Goal: Task Accomplishment & Management: Use online tool/utility

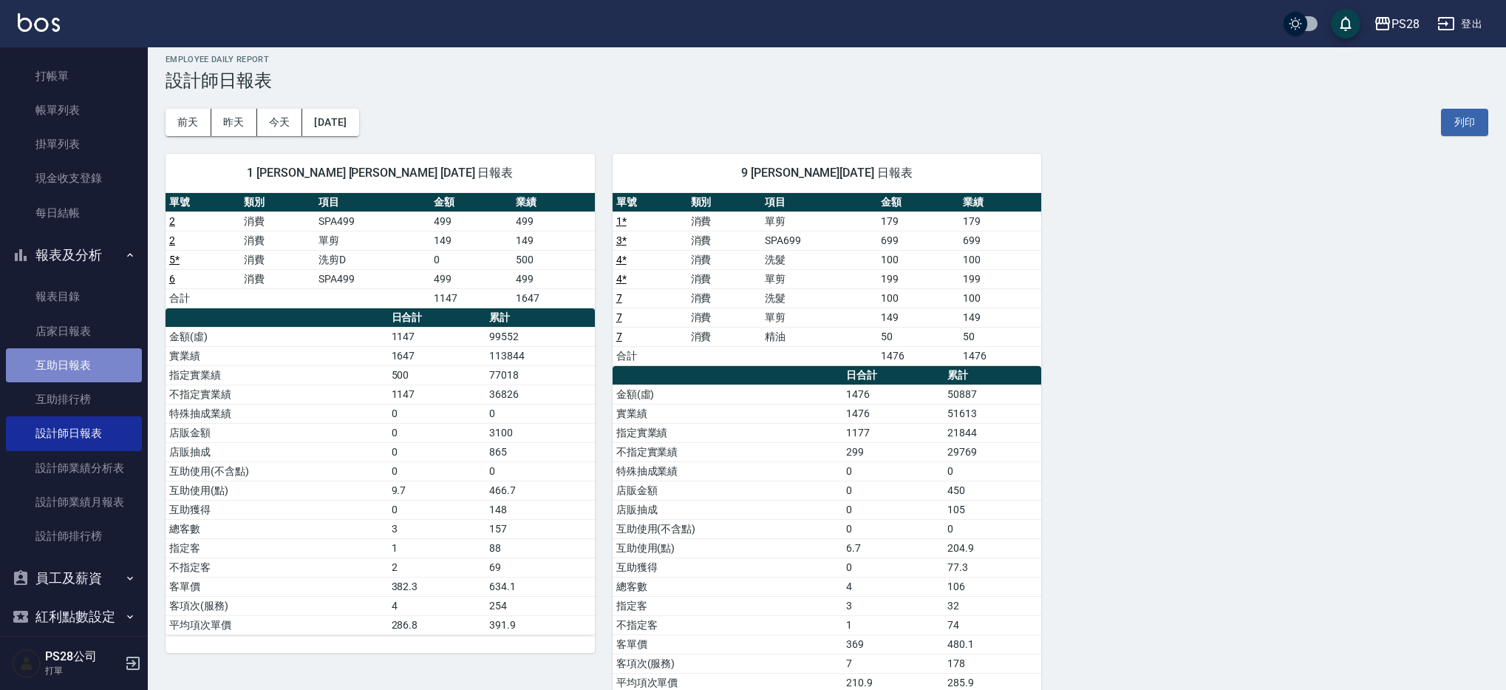
scroll to position [40, 0]
click at [78, 370] on link "互助日報表" at bounding box center [74, 364] width 136 height 34
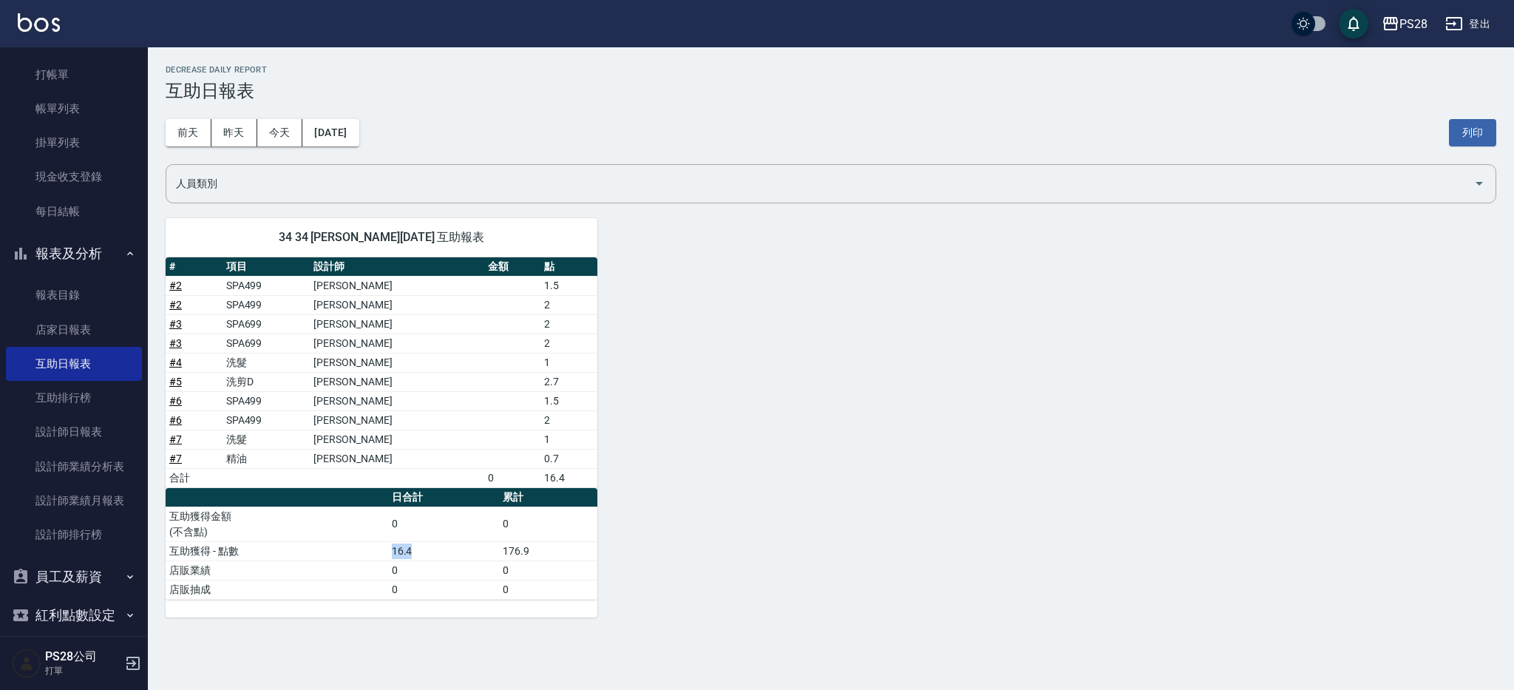
drag, startPoint x: 423, startPoint y: 558, endPoint x: 382, endPoint y: 548, distance: 41.9
click at [382, 548] on tr "互助獲得 - 點數 16.4 176.9" at bounding box center [382, 550] width 432 height 19
drag, startPoint x: 280, startPoint y: 327, endPoint x: 223, endPoint y: 321, distance: 57.1
click at [223, 321] on tr "# 3 SPA699 [PERSON_NAME]2" at bounding box center [382, 323] width 432 height 19
click at [769, 531] on div "34 34 [PERSON_NAME][DATE] 互助報表 # 項目 設計師 金額 點 # 2 SPA499 [PERSON_NAME] 1.5 # 2 S…" at bounding box center [822, 408] width 1348 height 417
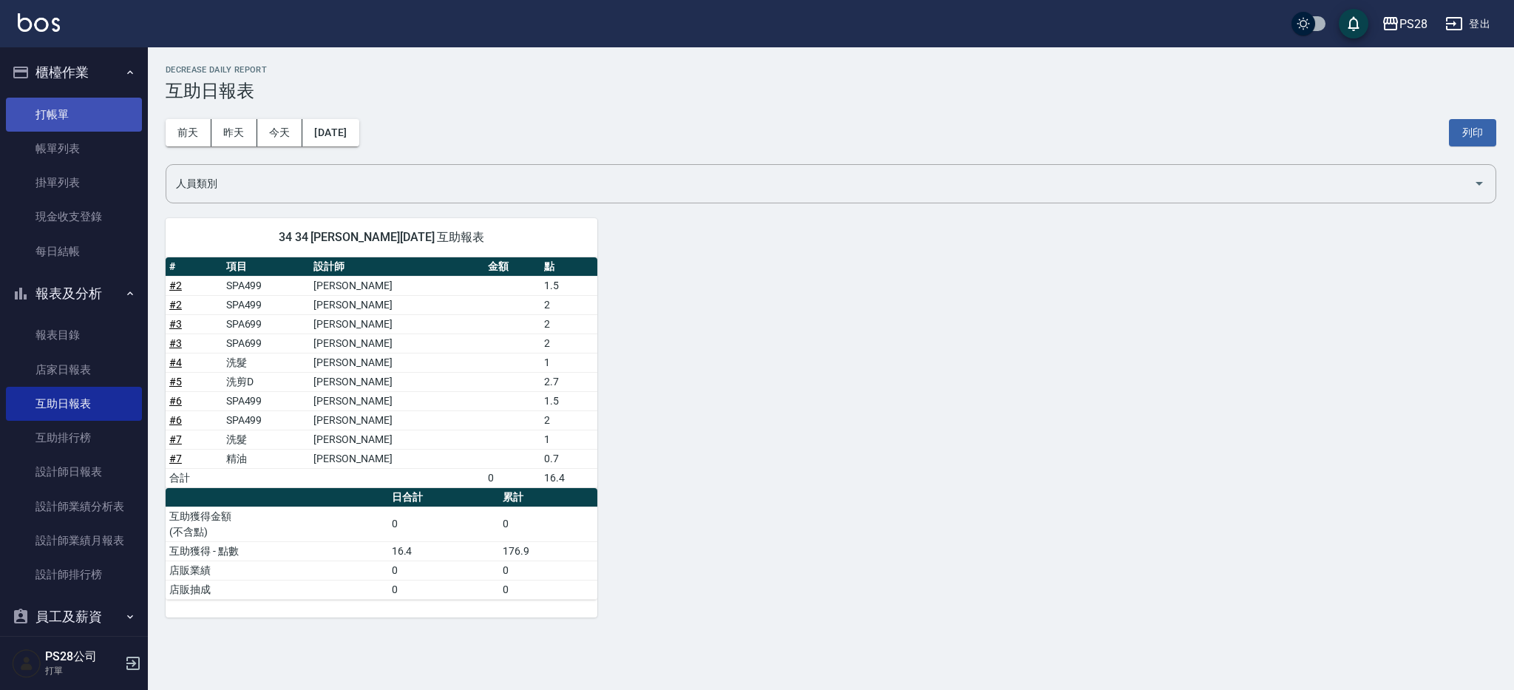
click at [66, 107] on link "打帳單" at bounding box center [74, 115] width 136 height 34
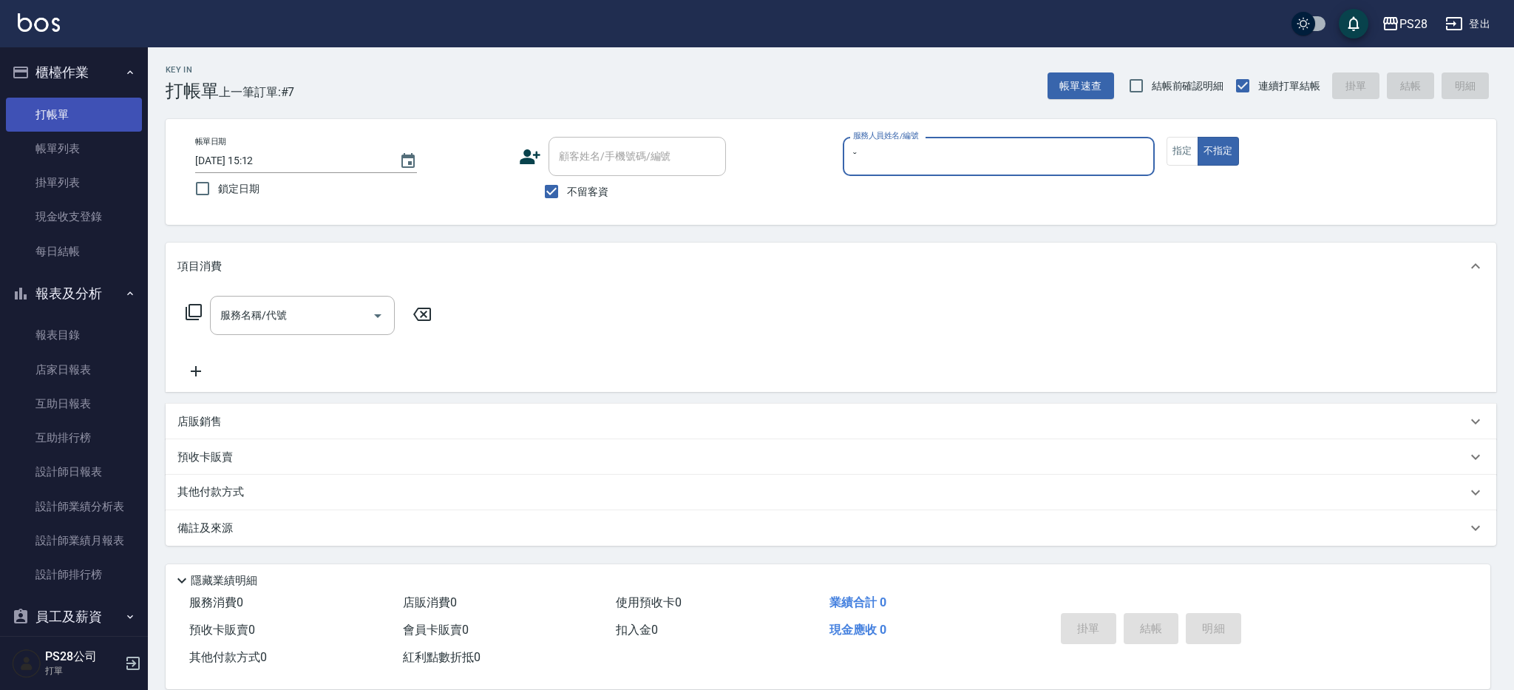
type input "ˇ"
click at [1197, 137] on button "不指定" at bounding box center [1217, 151] width 41 height 29
type button "false"
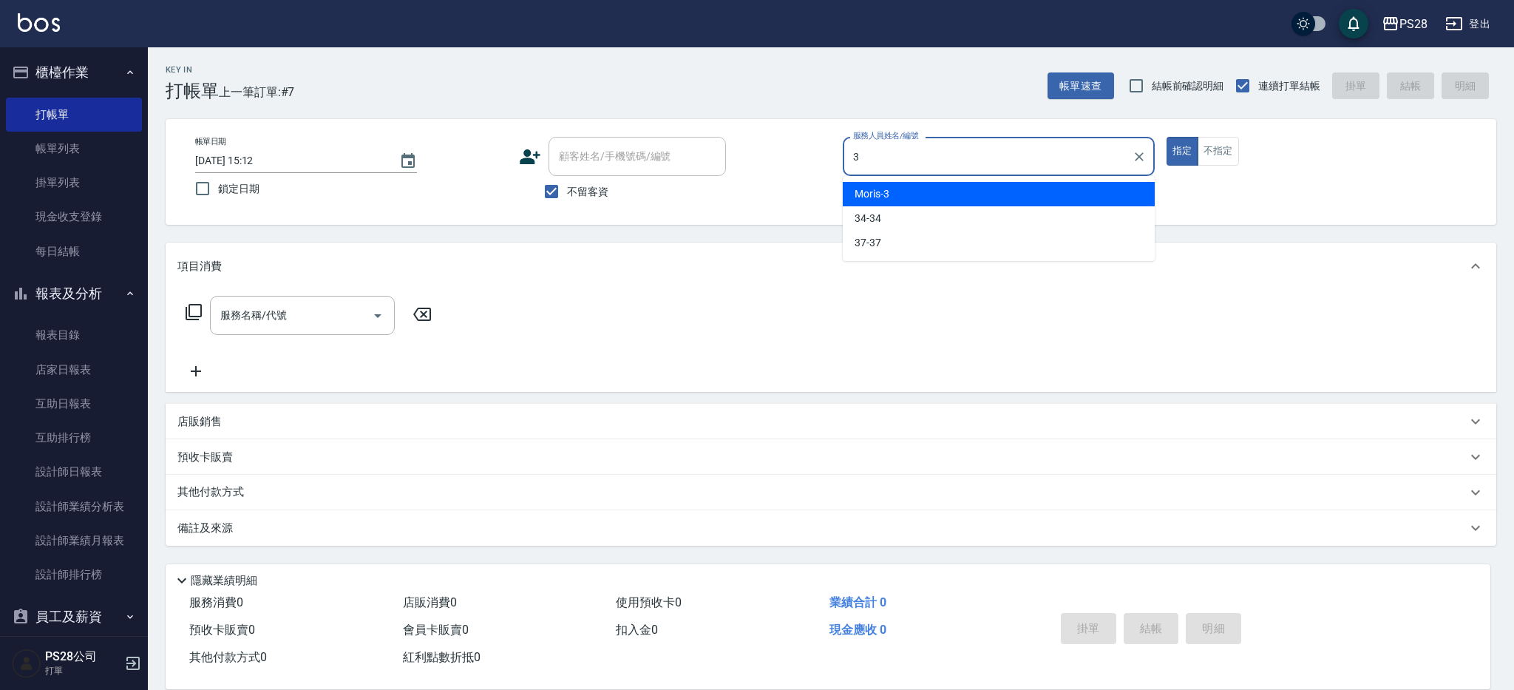
type input "Moris-3"
type button "true"
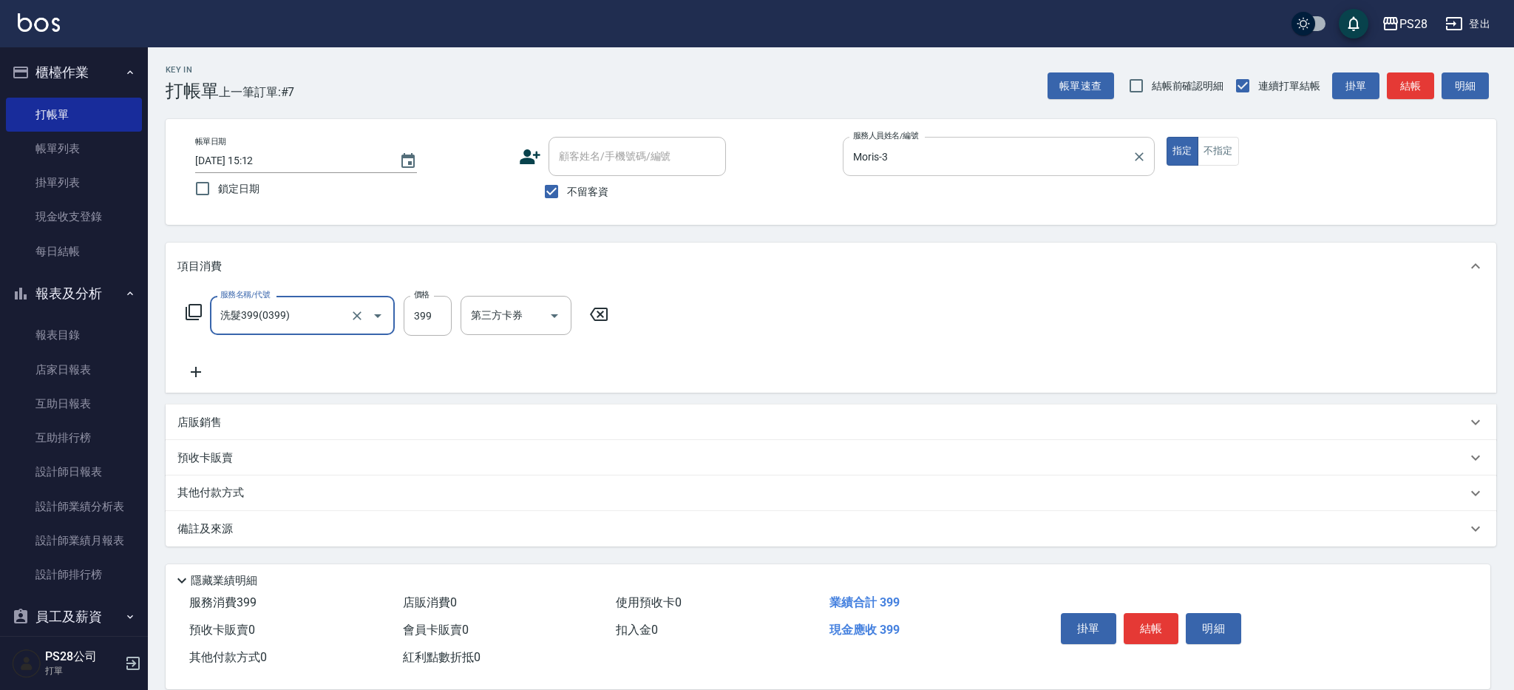
type input "洗髮399(0399)"
type input "400"
type input "Moris-3"
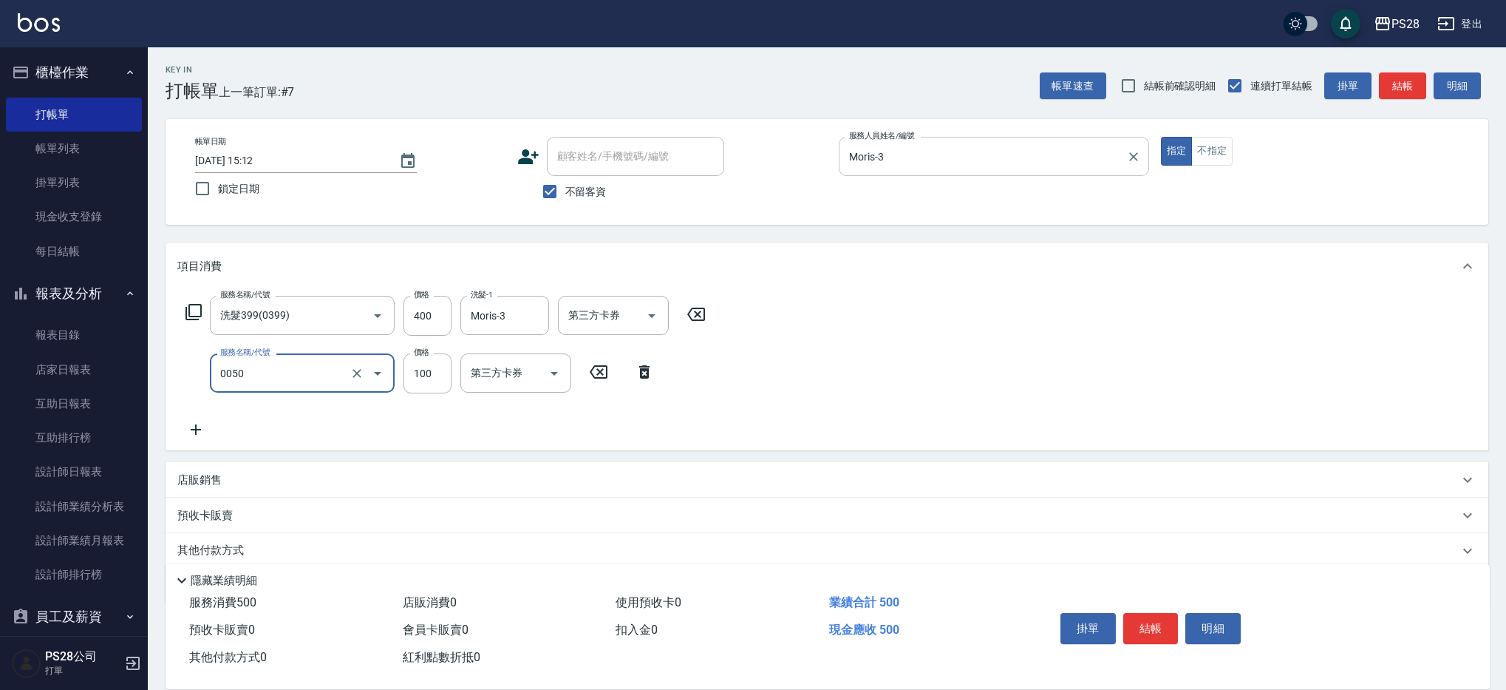
type input "剪瀏海(0050)"
type input "50"
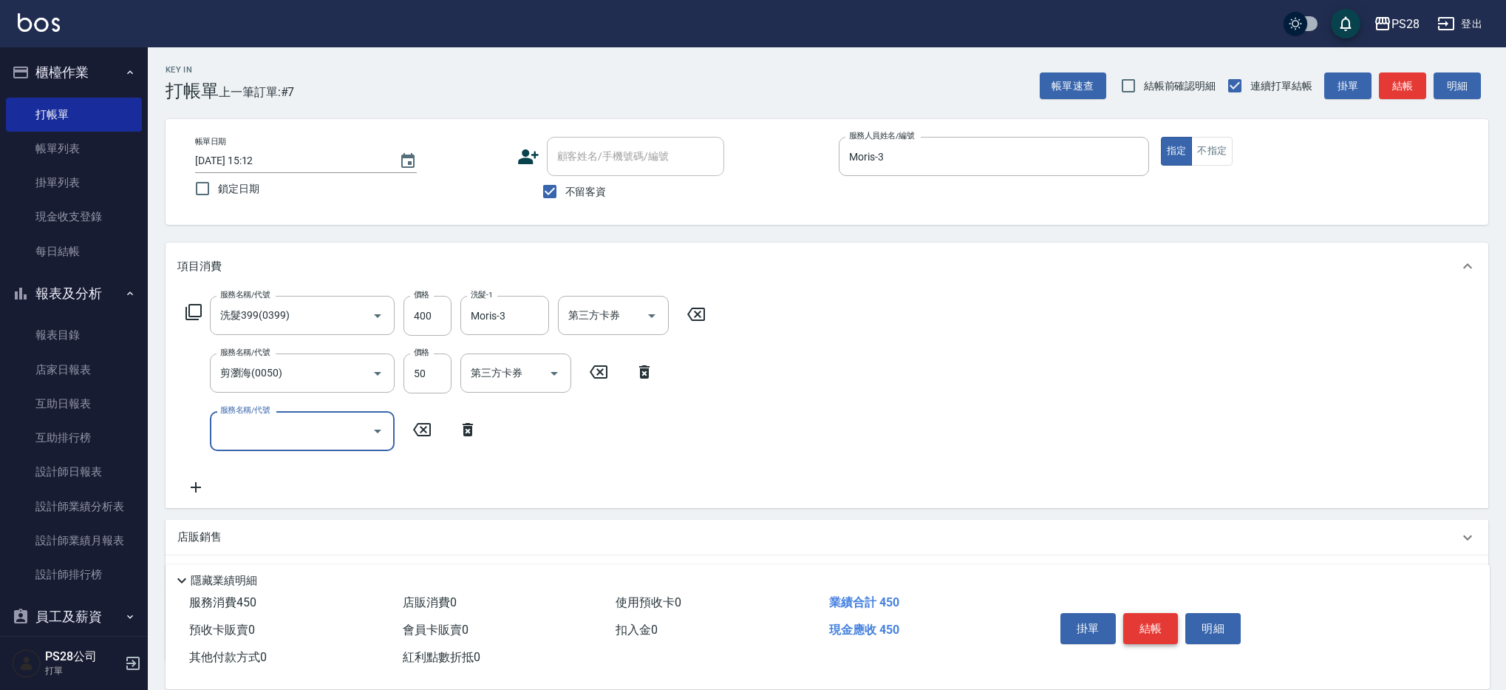
click at [1159, 622] on button "結帳" at bounding box center [1150, 628] width 55 height 31
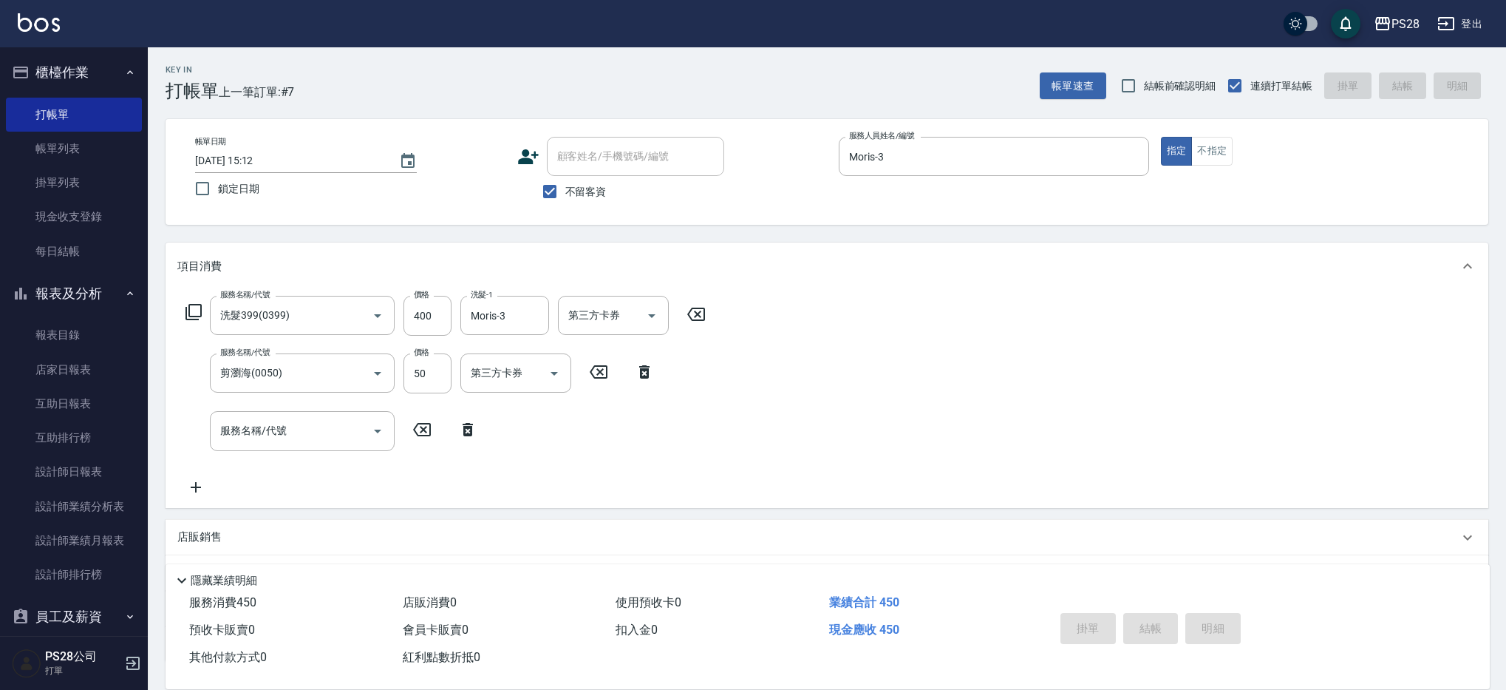
type input "[DATE] 15:13"
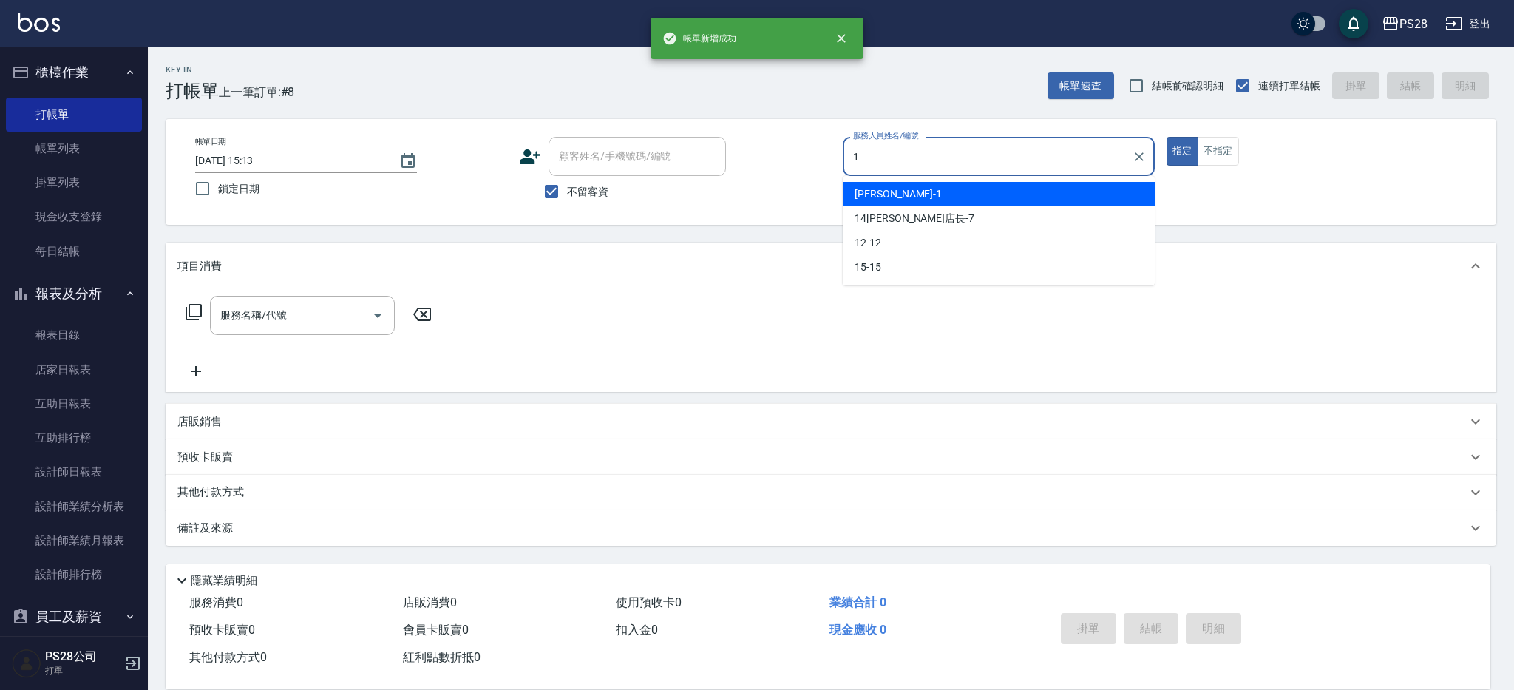
type input "[PERSON_NAME]-1"
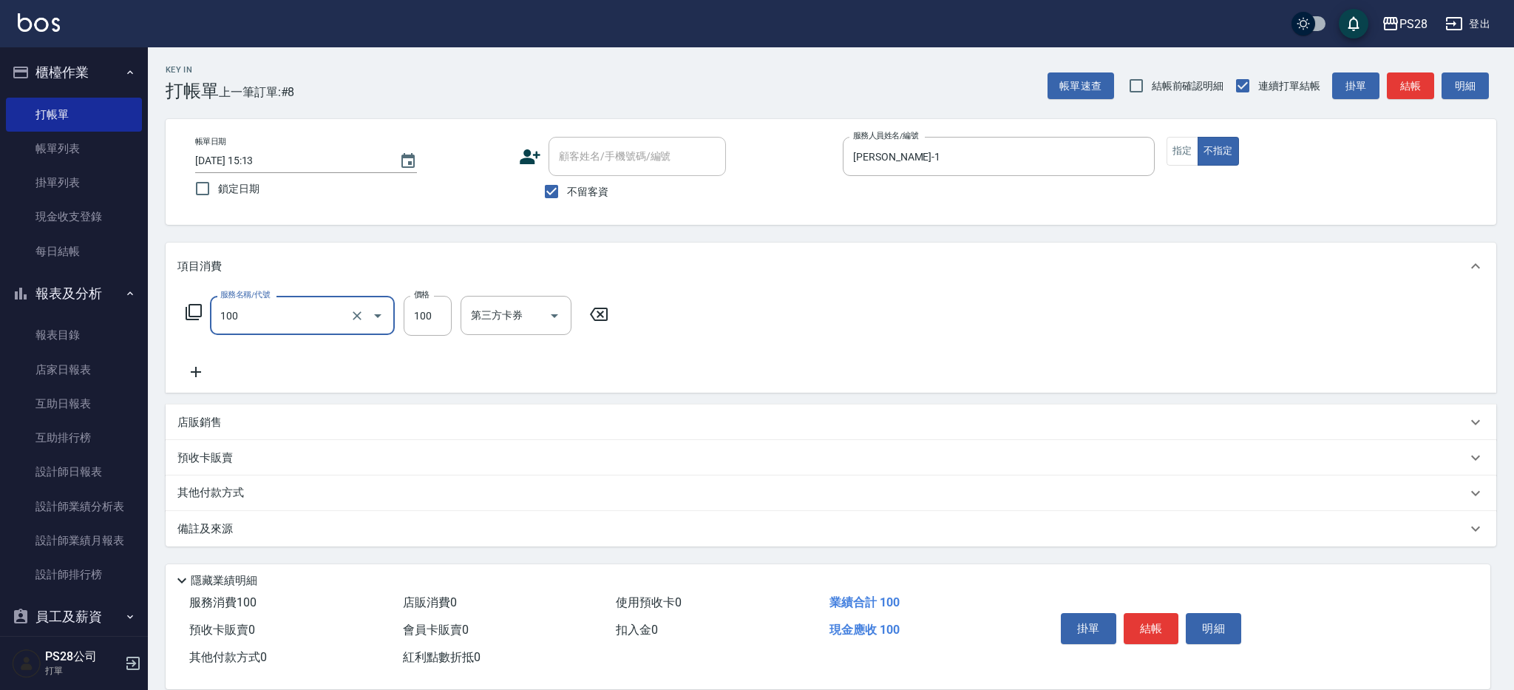
type input "洗髮(100)"
type input "[PERSON_NAME]-1"
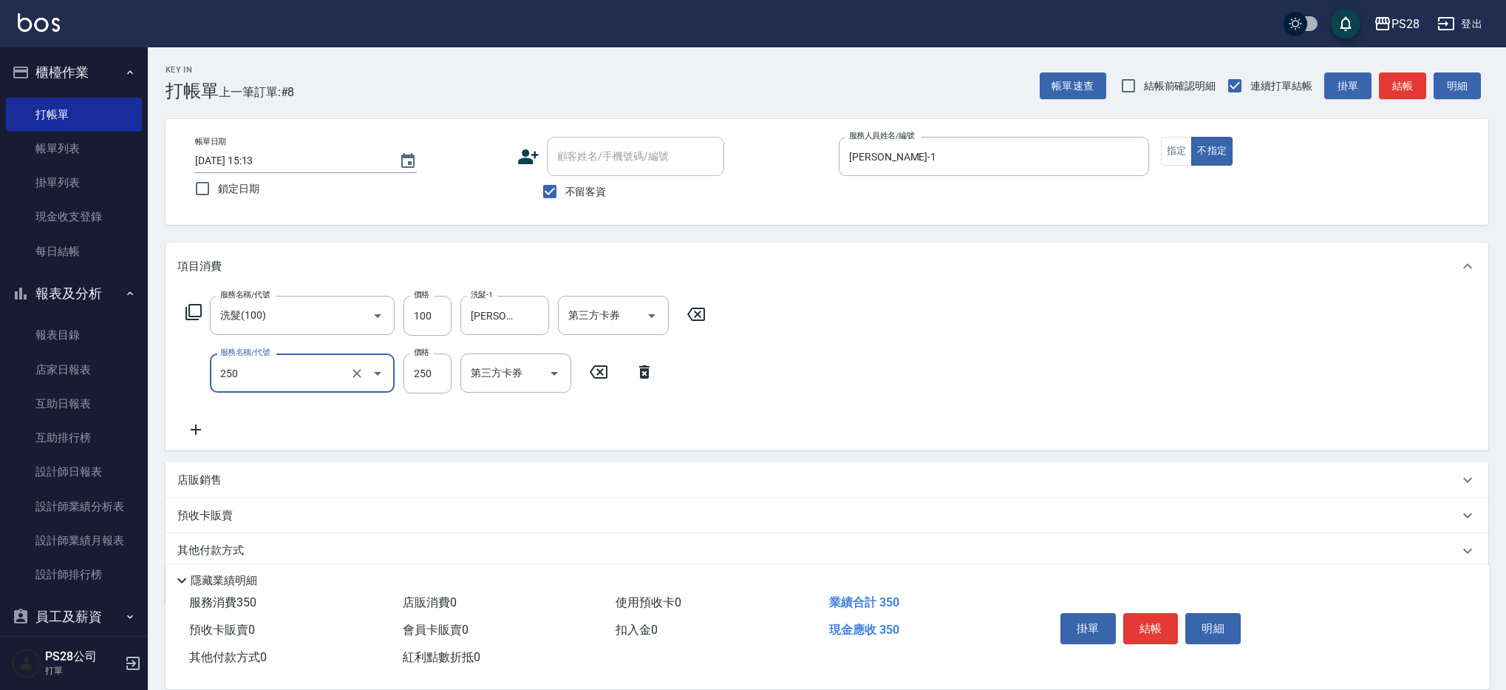
type input "單剪(250)"
type input "149"
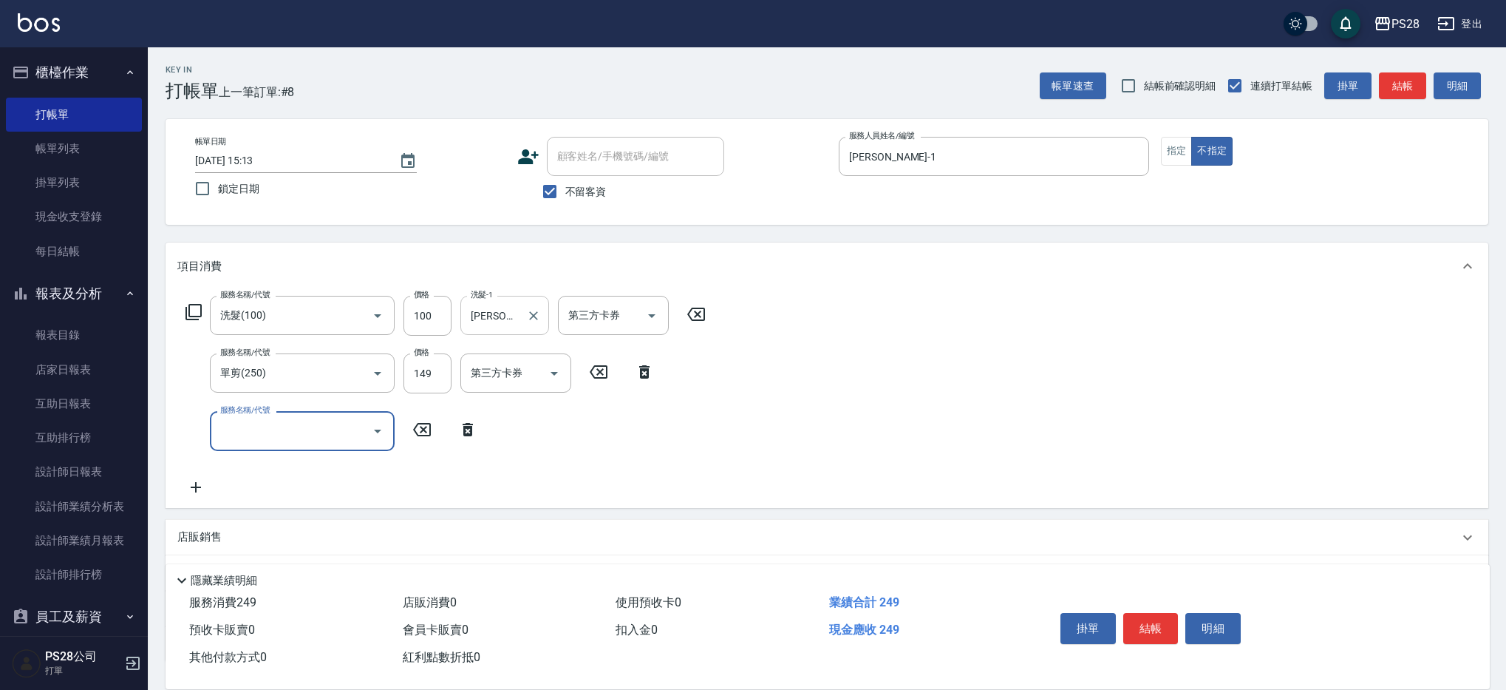
click at [521, 316] on div "[PERSON_NAME]-1 洗髮-1" at bounding box center [504, 315] width 89 height 39
type input "S"
type input "34-34"
click at [1148, 620] on button "結帳" at bounding box center [1150, 628] width 55 height 31
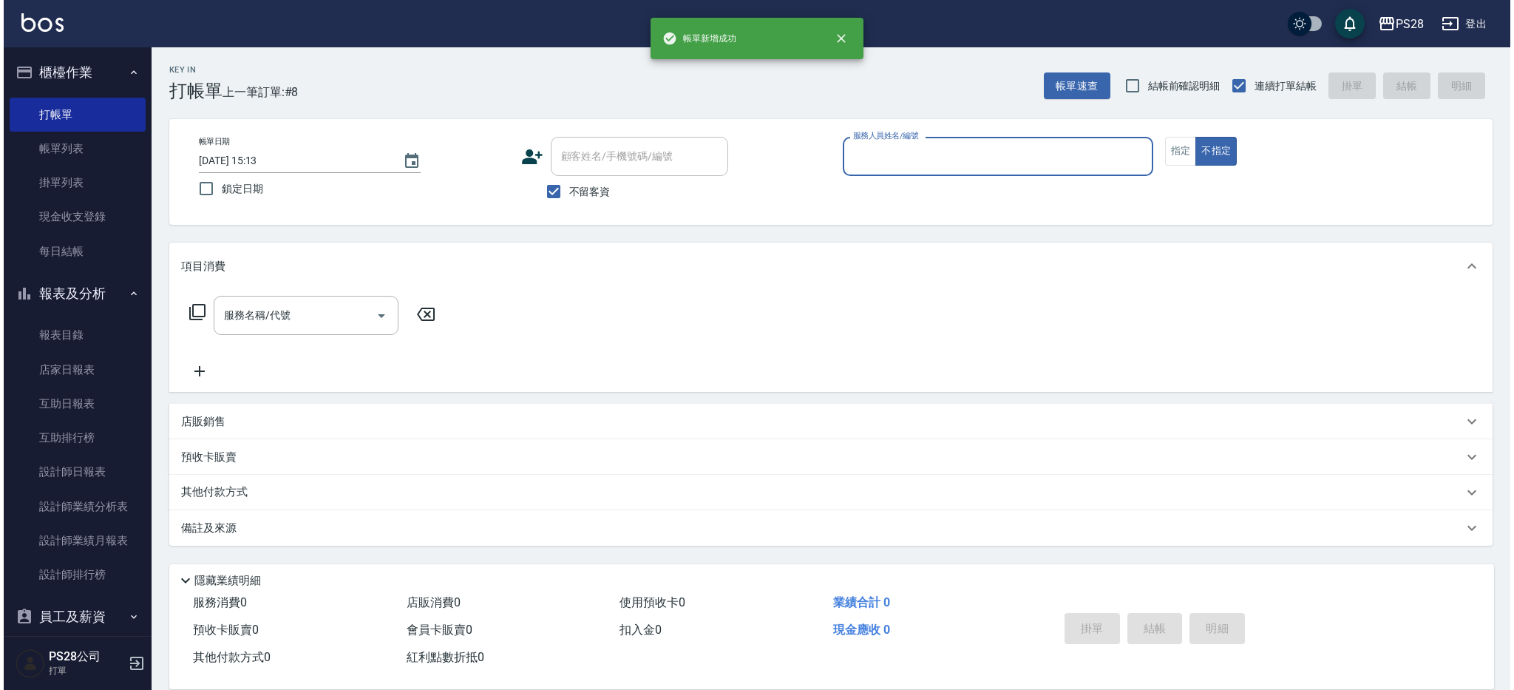
scroll to position [0, 0]
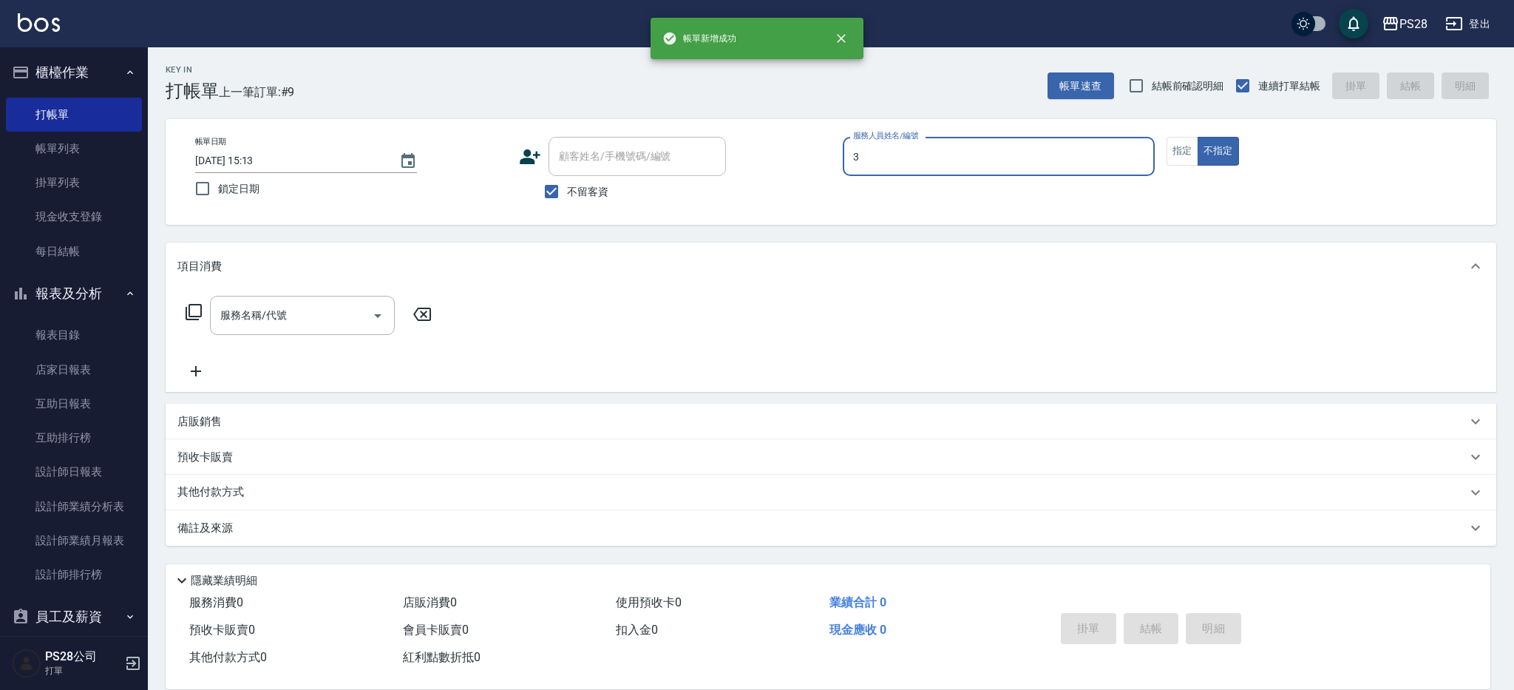
type input "Moris-3"
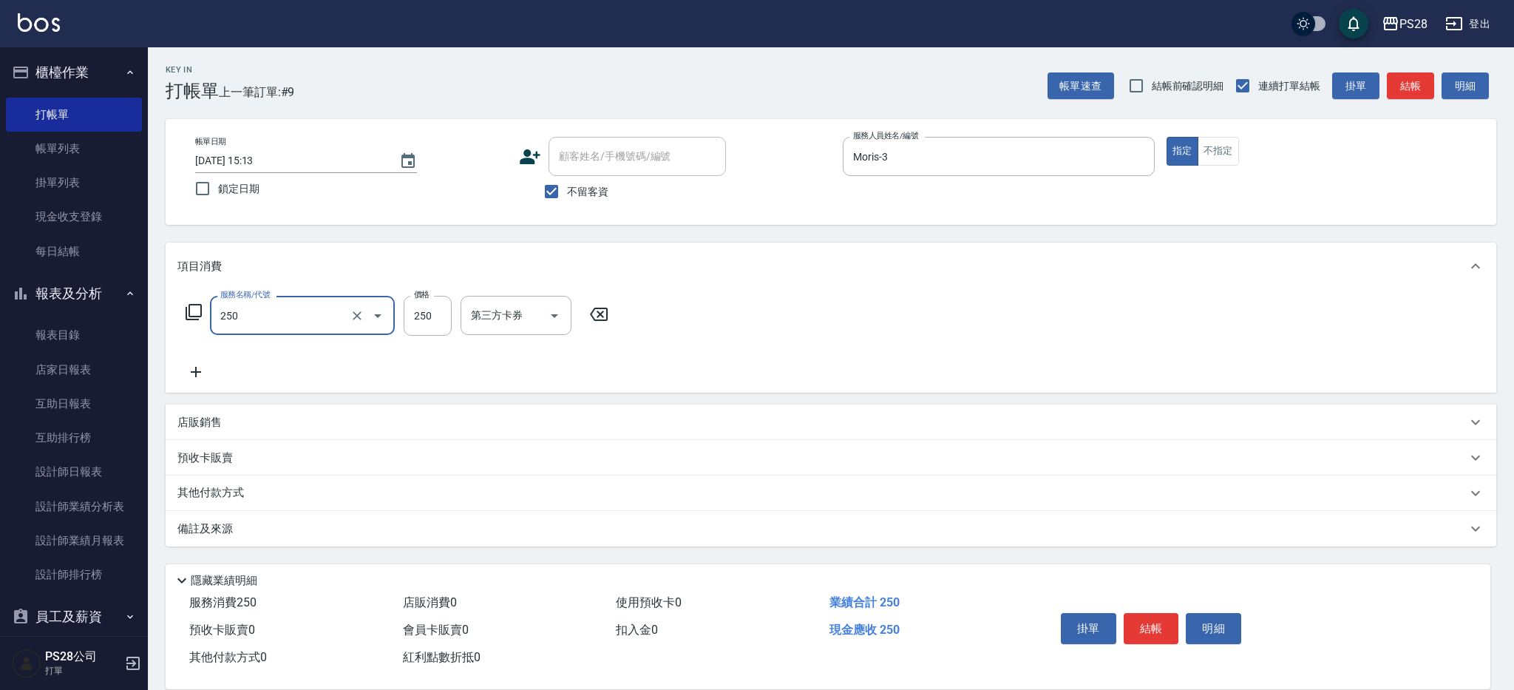
type input "單剪(250)"
type input "400"
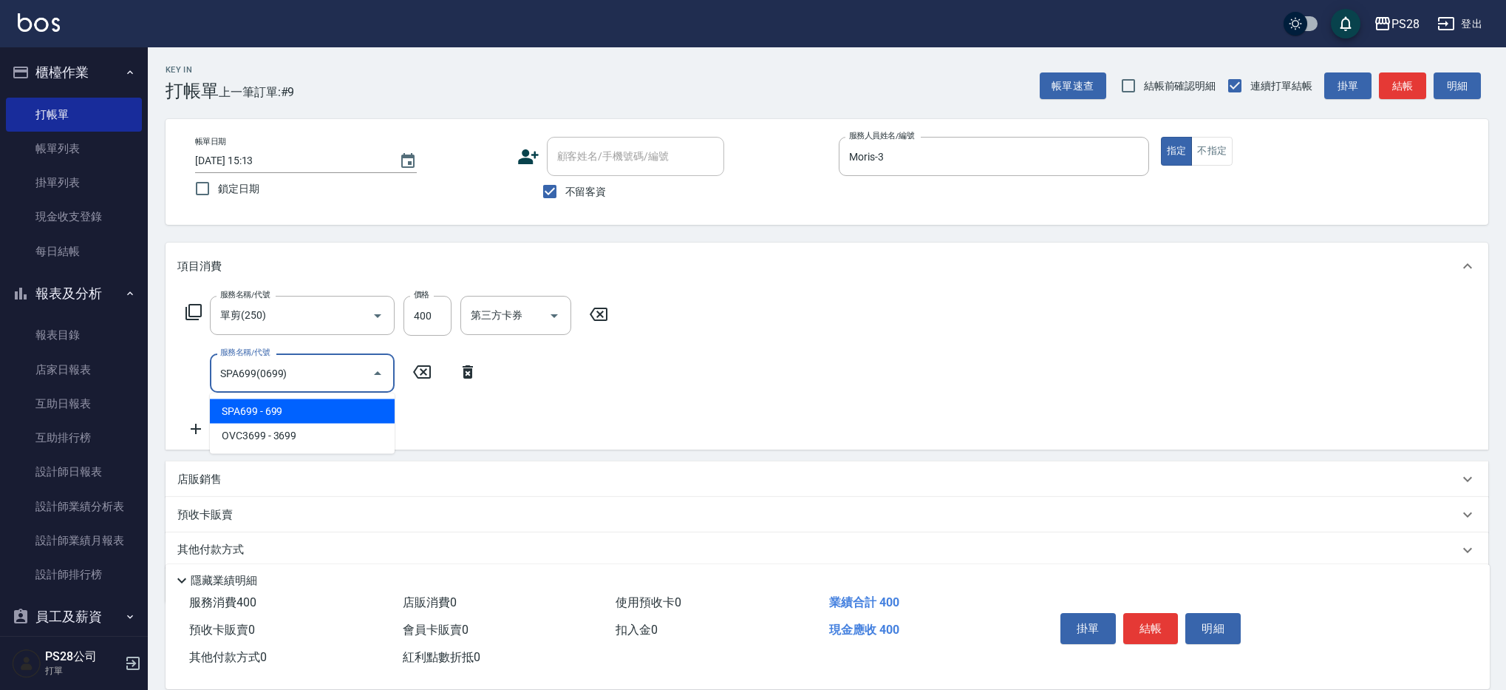
type input "SPA699(0699)"
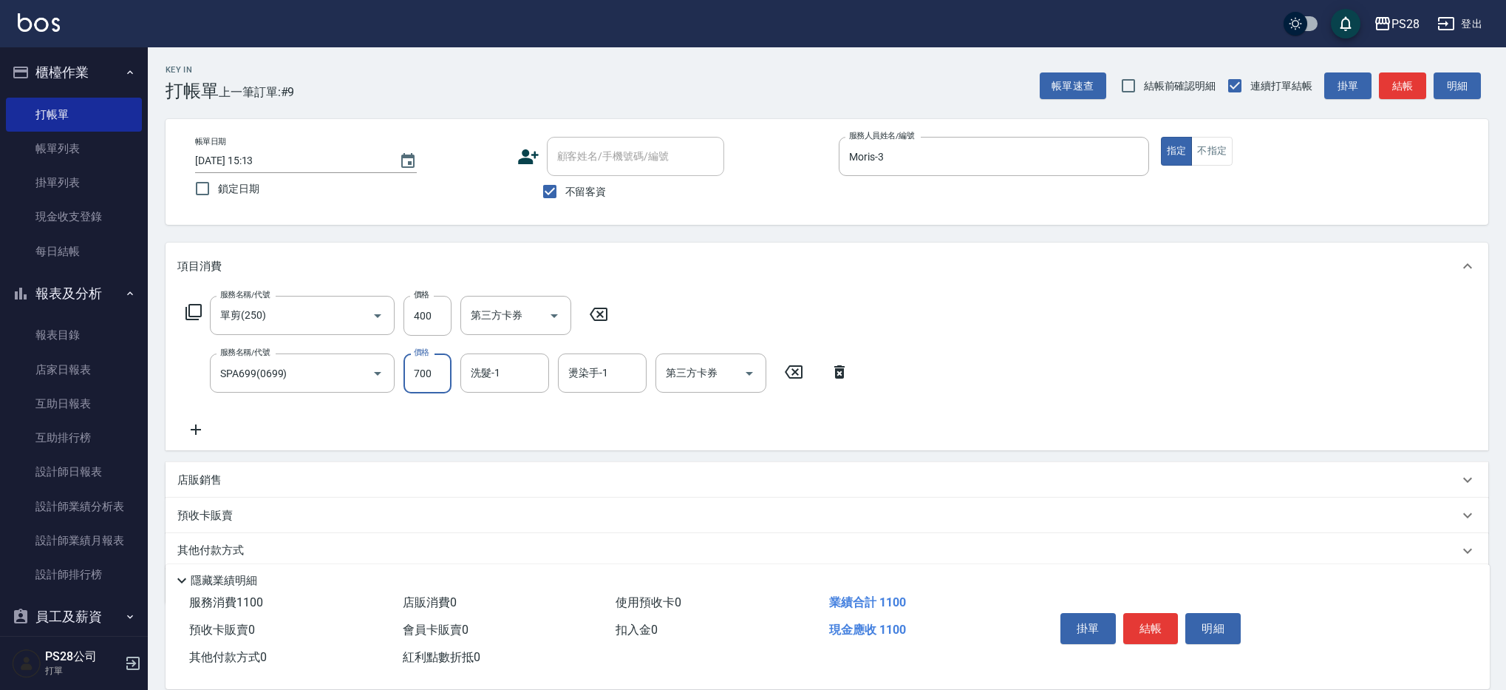
type input "700"
type input "Moris-3"
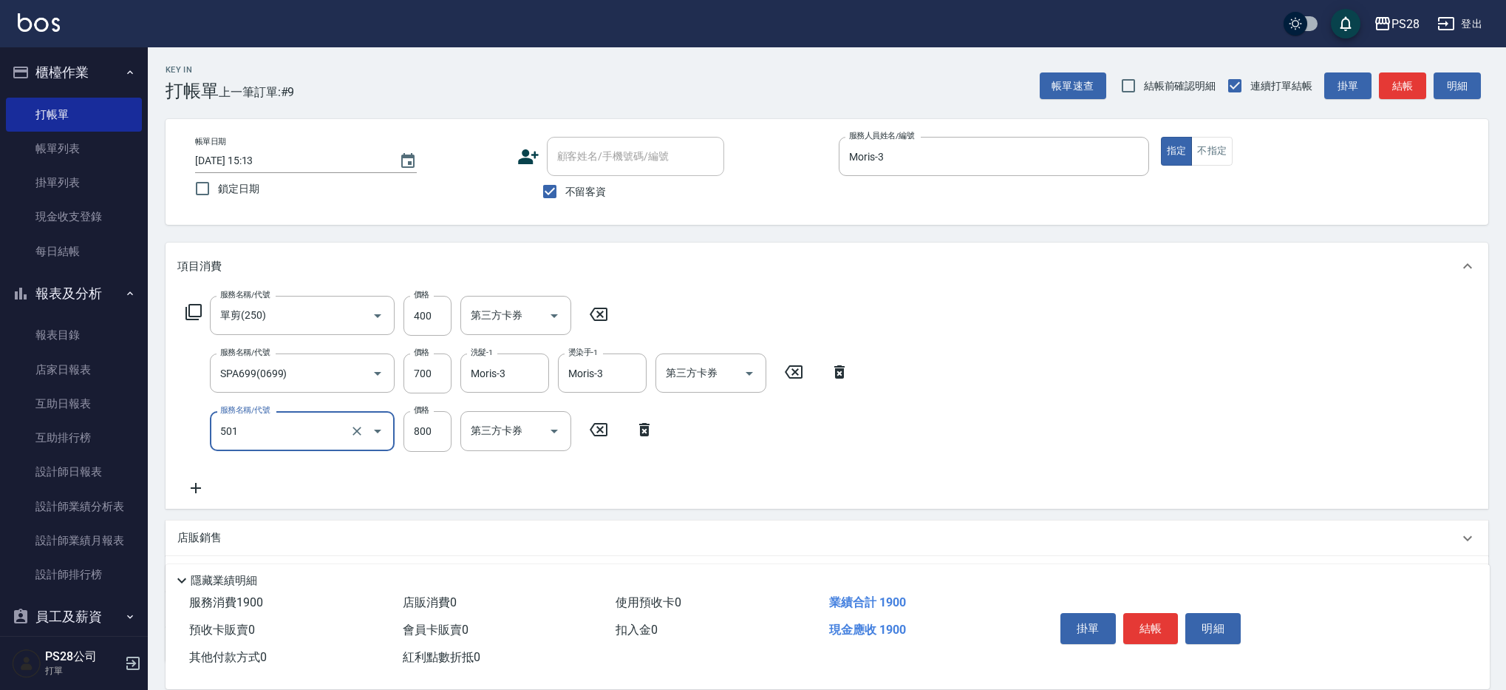
type input "染髮(501)"
type input "1600"
type input "2"
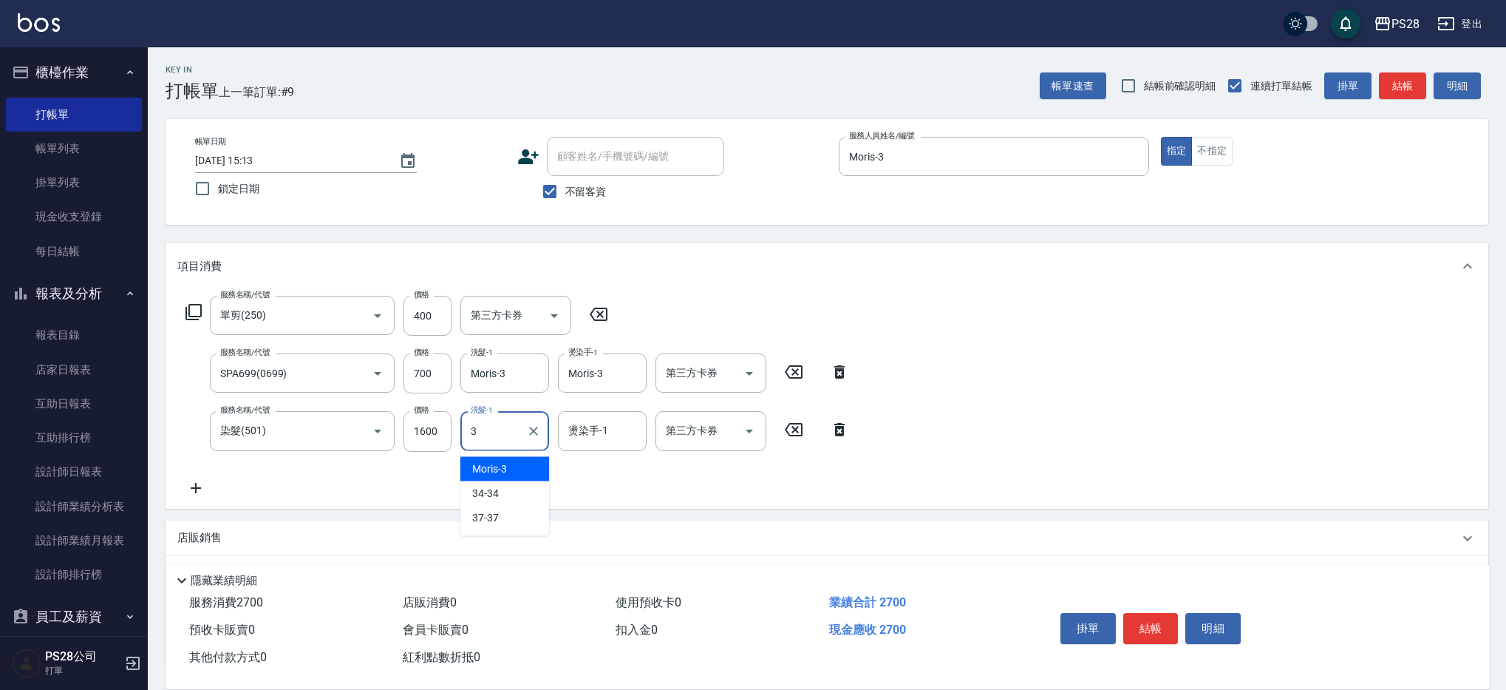
type input "Moris-3"
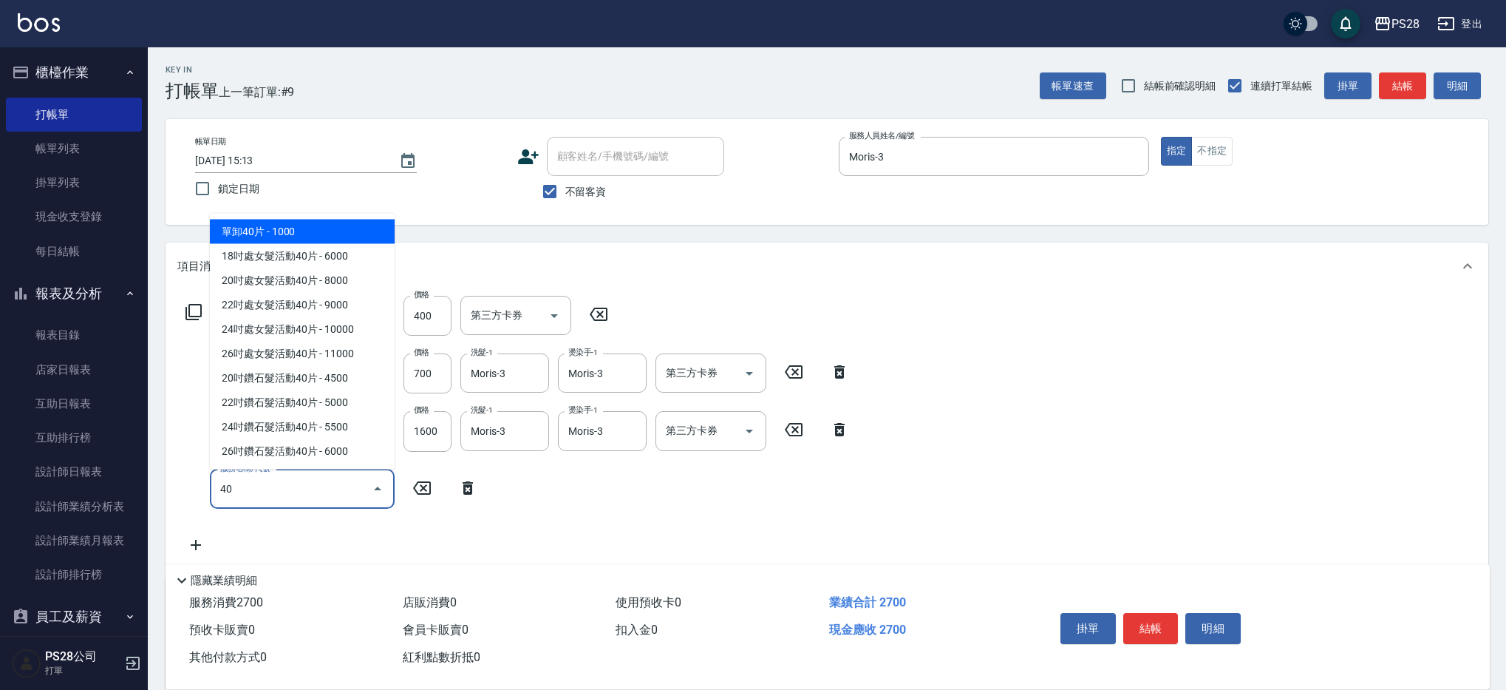
type input "406"
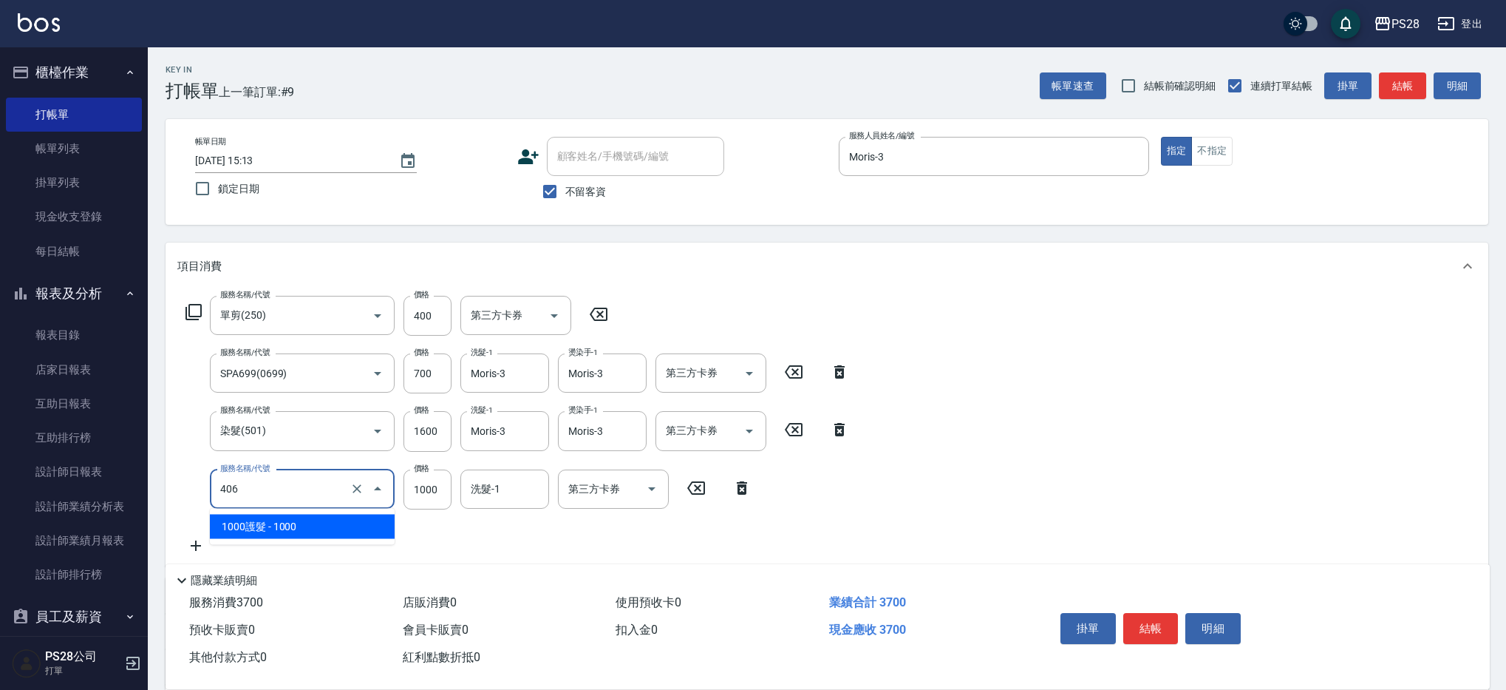
click at [253, 488] on input "406" at bounding box center [282, 489] width 130 height 26
type input "0"
type input "800護髮(405)"
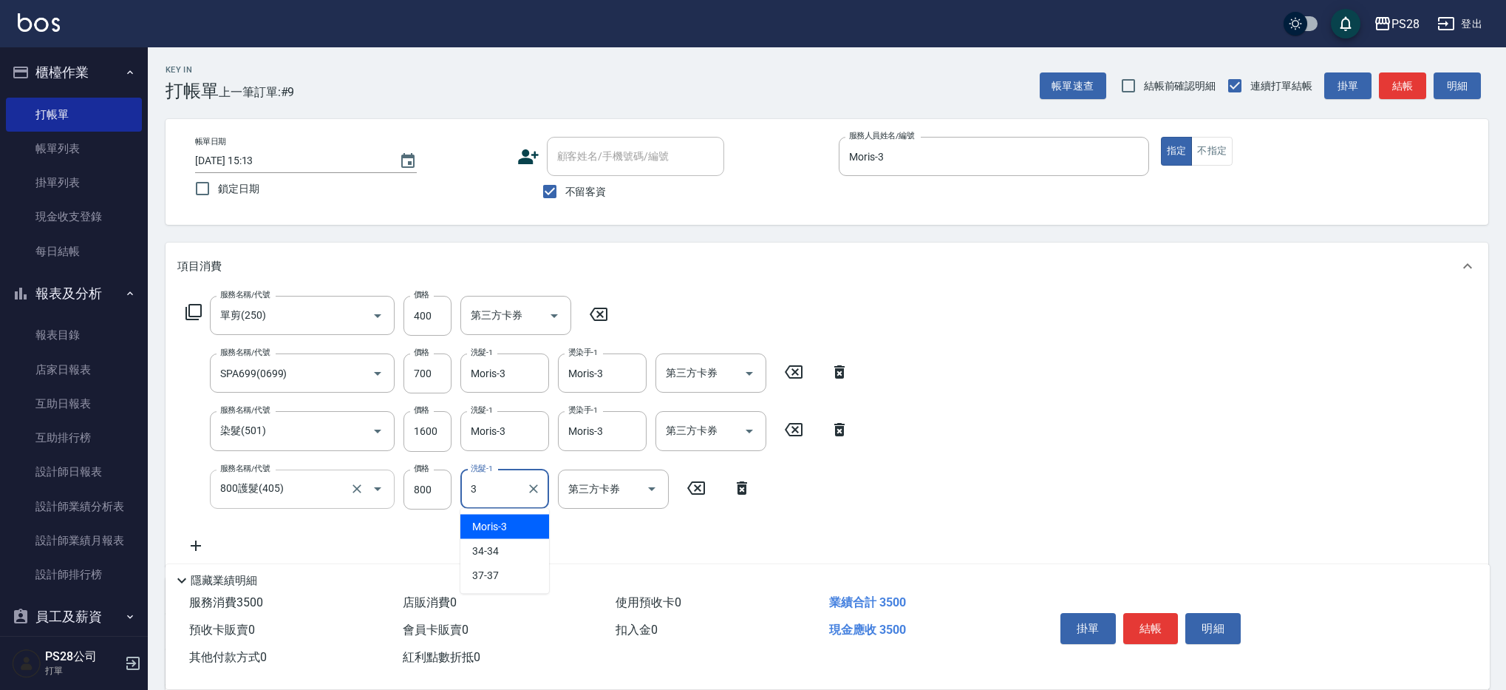
type input "Moris-3"
click at [1151, 623] on button "結帳" at bounding box center [1150, 628] width 55 height 31
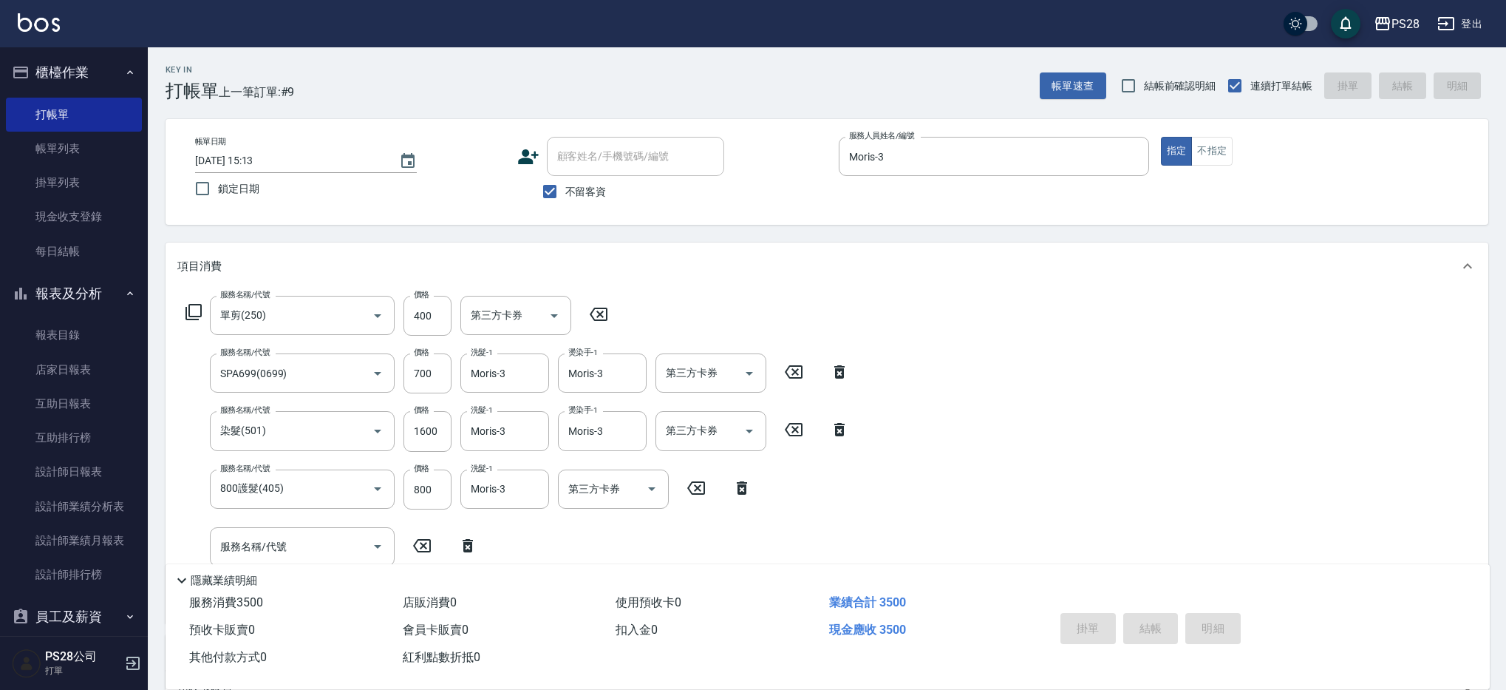
type input "[DATE] 15:14"
